Goal: Task Accomplishment & Management: Use online tool/utility

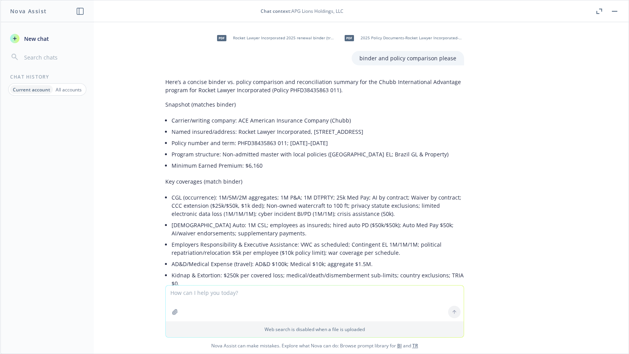
scroll to position [1048, 0]
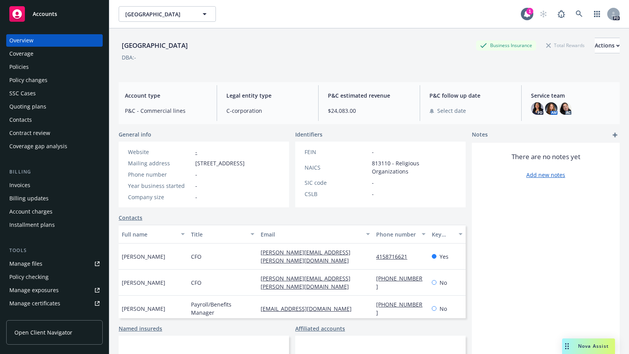
click at [15, 66] on div "Policies" at bounding box center [18, 67] width 19 height 12
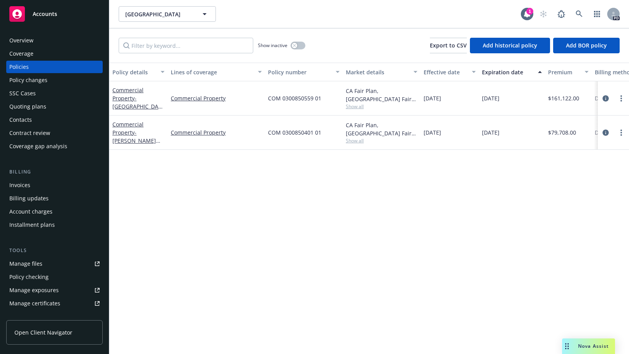
click at [17, 105] on div "Quoting plans" at bounding box center [27, 106] width 37 height 12
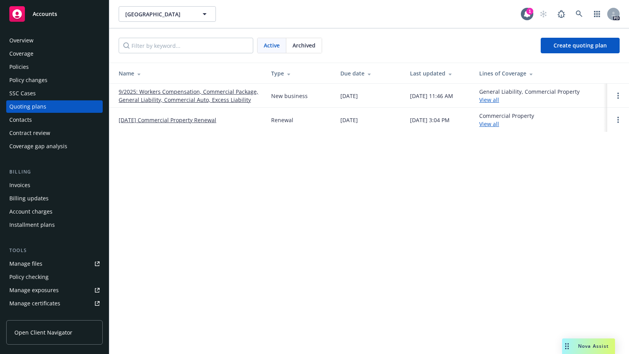
click at [158, 93] on link "9/2025: Workers Compensation, Commercial Package, General Liability, Commercial…" at bounding box center [189, 96] width 140 height 16
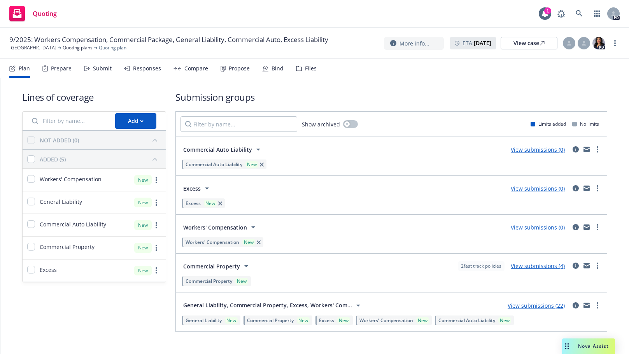
click at [56, 65] on div "Prepare" at bounding box center [61, 68] width 21 height 6
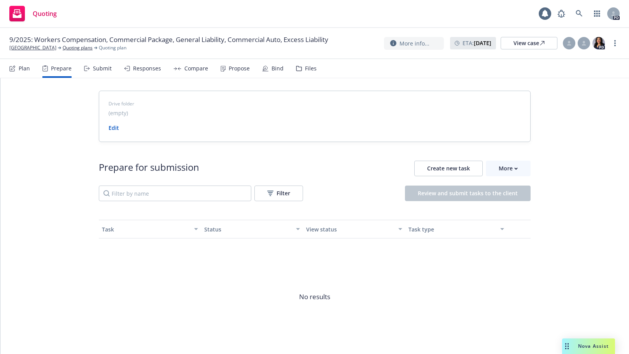
click at [100, 66] on div "Submit" at bounding box center [102, 68] width 19 height 6
